Goal: Find specific page/section

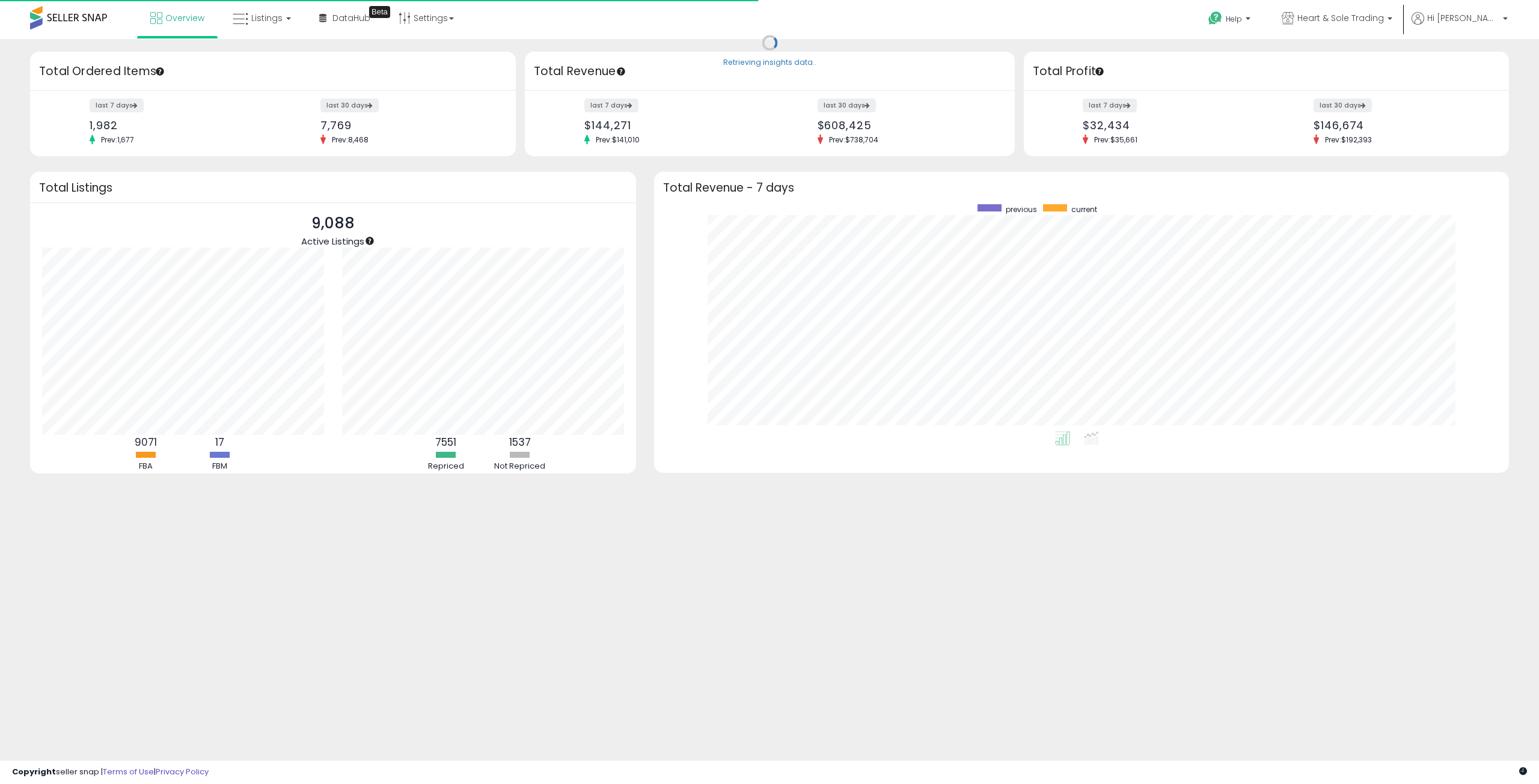
scroll to position [227, 831]
click at [274, 19] on span "Listings" at bounding box center [267, 18] width 31 height 12
click at [268, 51] on icon at bounding box center [271, 59] width 52 height 16
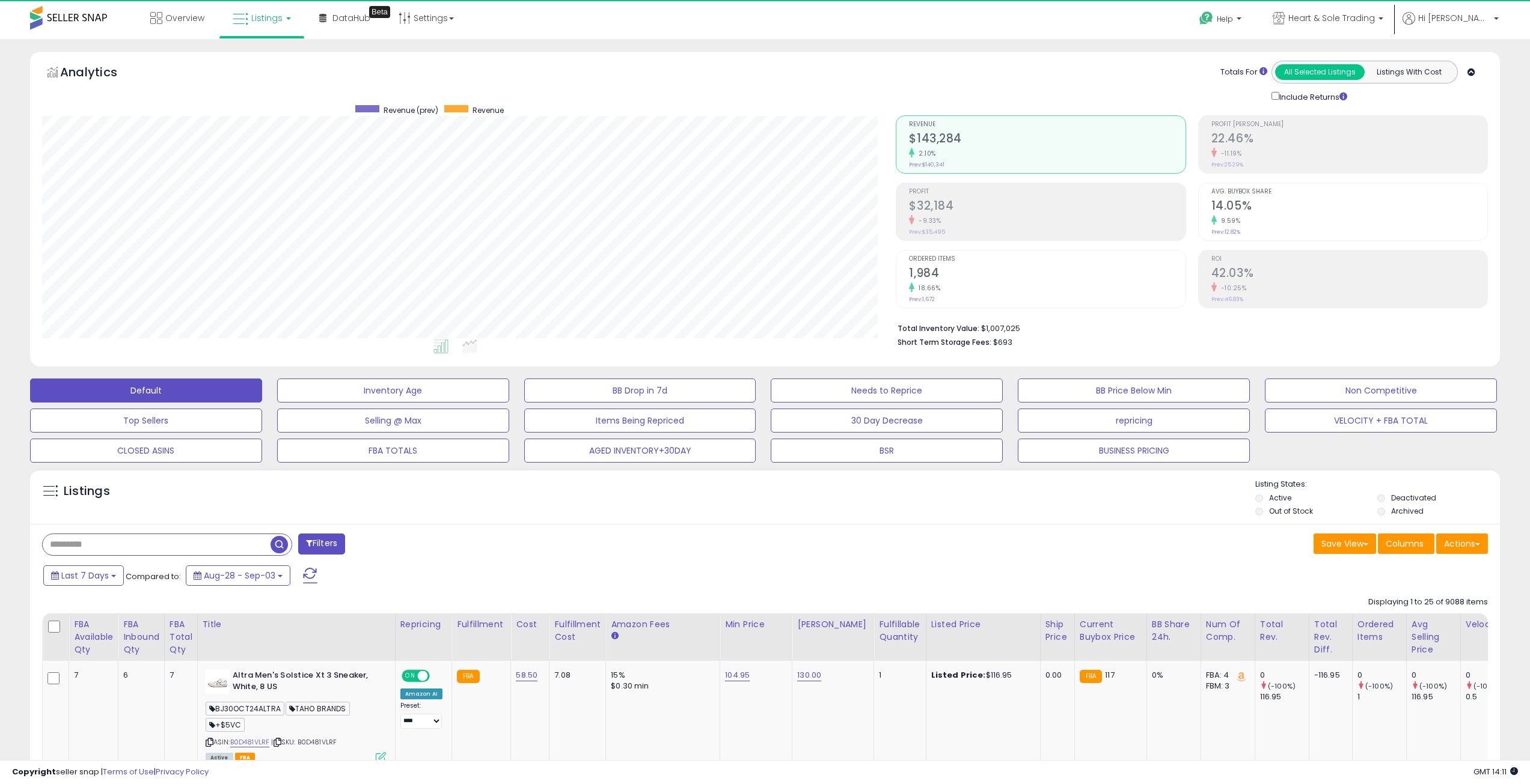
scroll to position [247, 854]
